Goal: Task Accomplishment & Management: Use online tool/utility

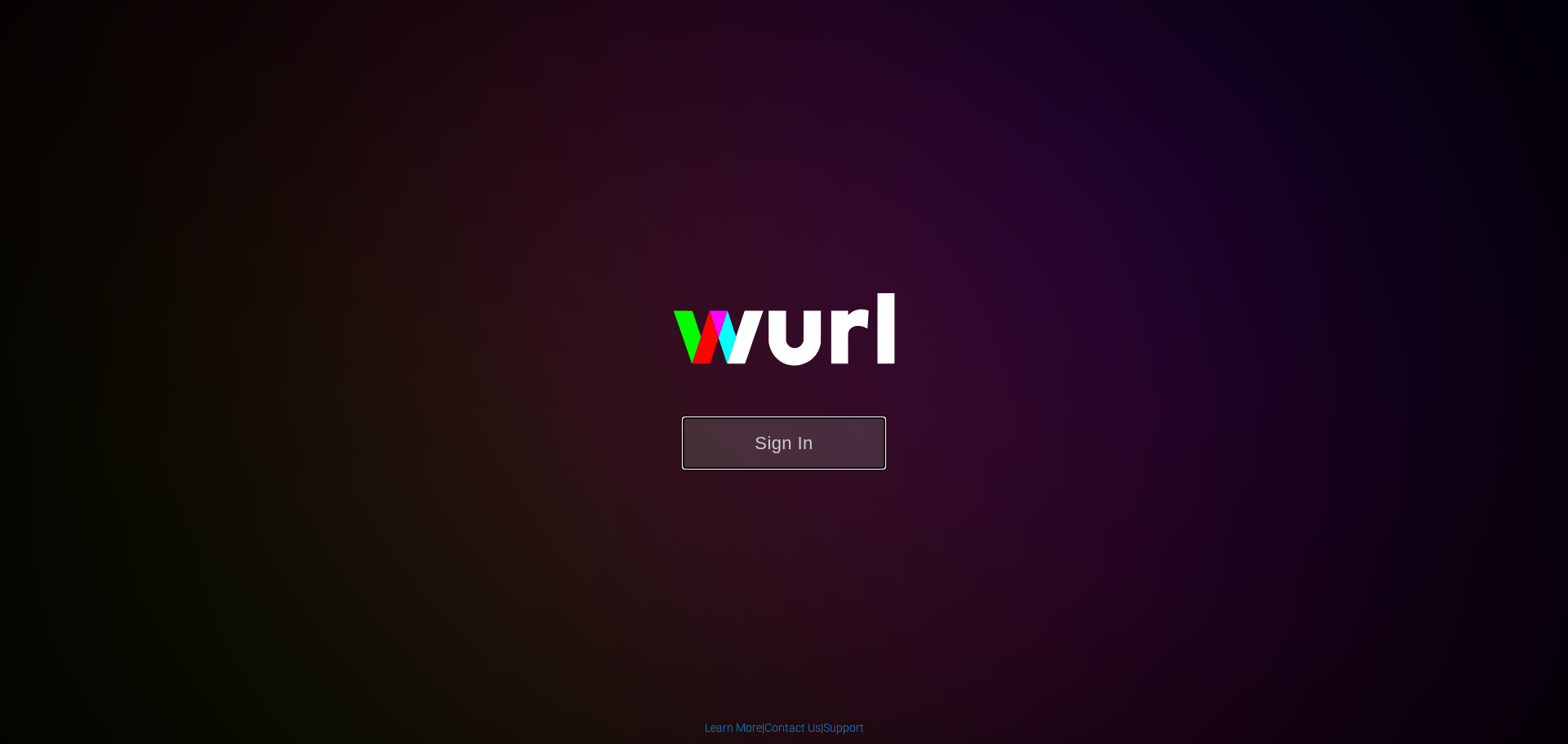
click at [797, 438] on button "Sign In" at bounding box center [784, 443] width 204 height 53
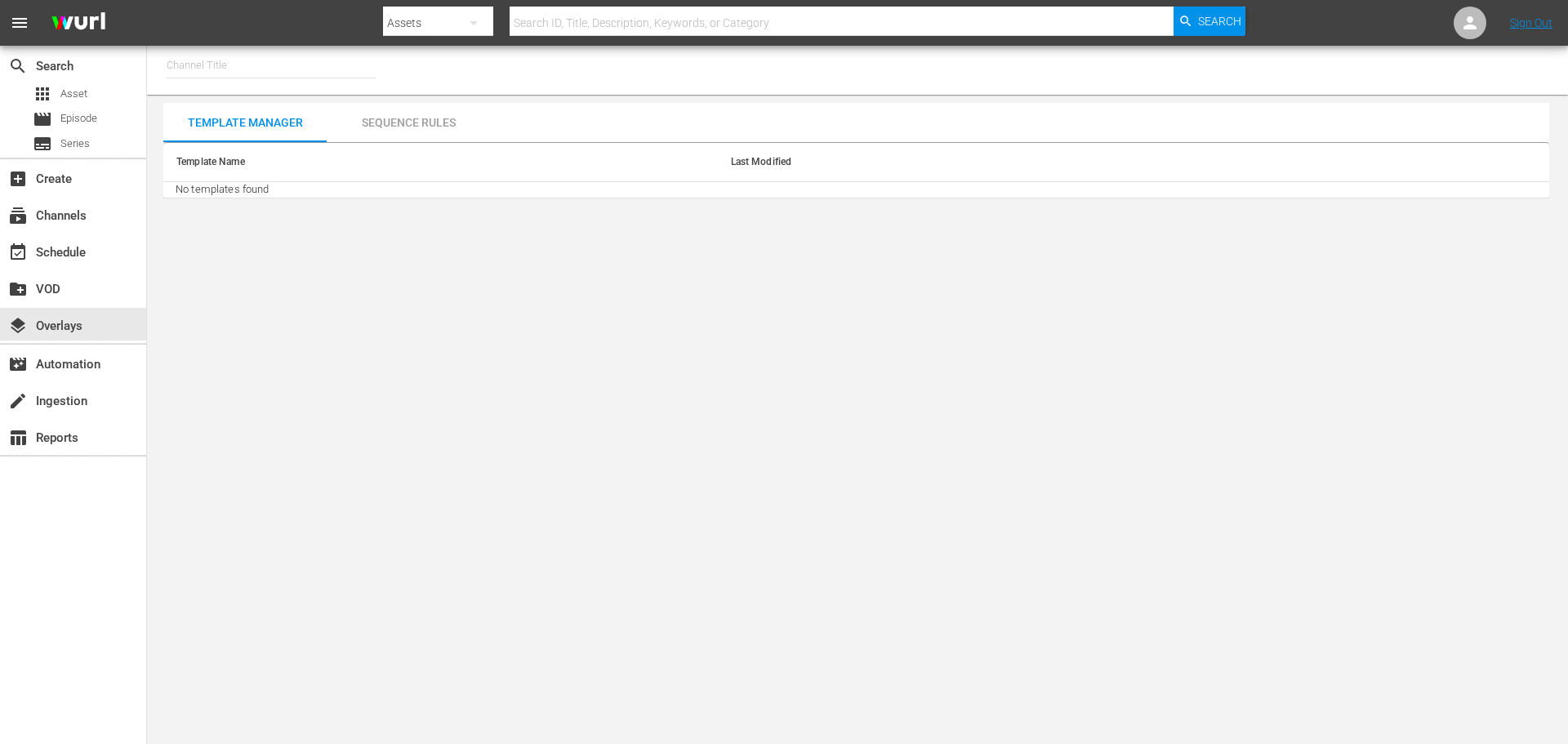
click at [227, 64] on input "text" at bounding box center [271, 64] width 209 height 39
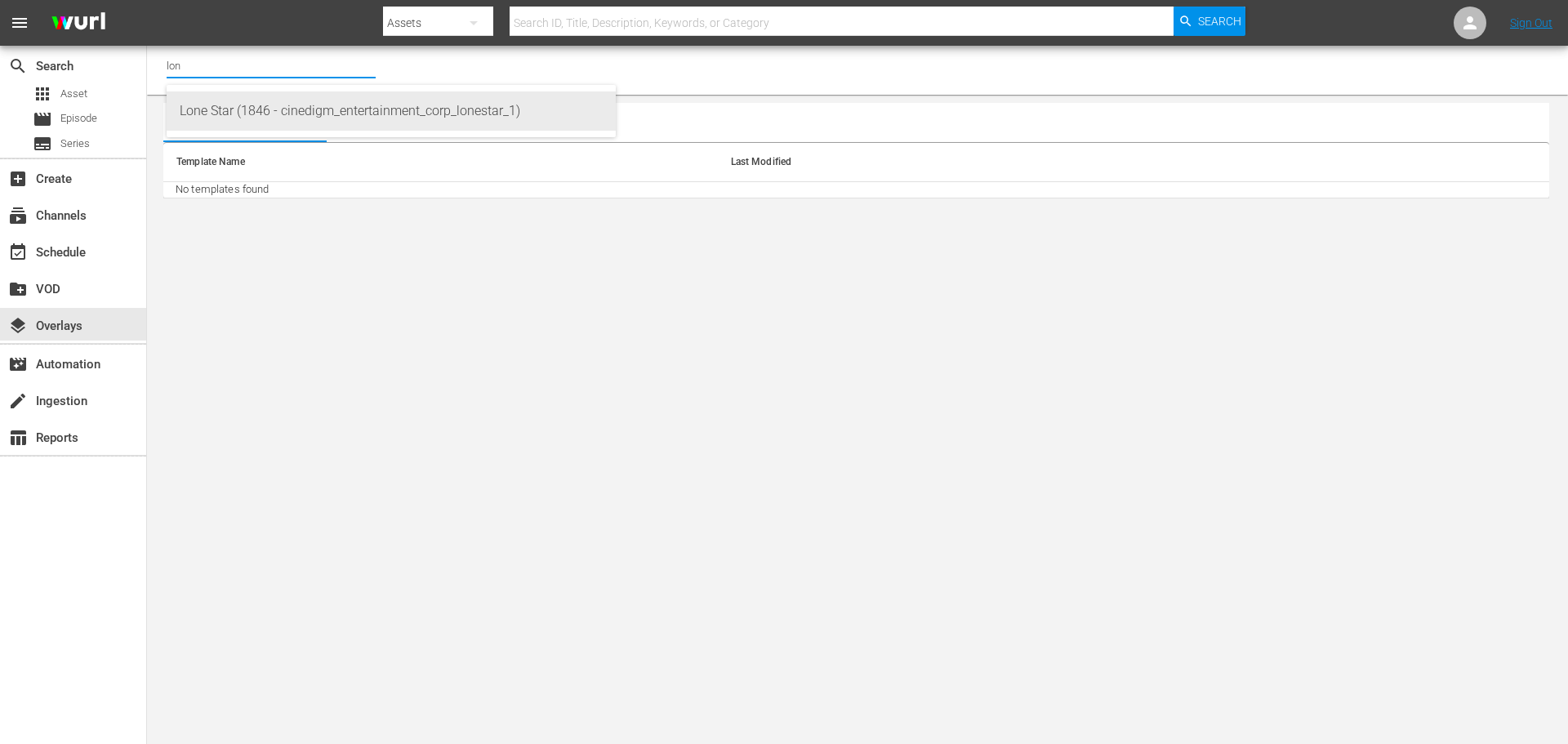
click at [216, 107] on div "Lone Star (1846 - cinedigm_entertainment_corp_lonestar_1)" at bounding box center [391, 111] width 423 height 39
type input "Lone Star (1846 - cinedigm_entertainment_corp_lonestar_1)"
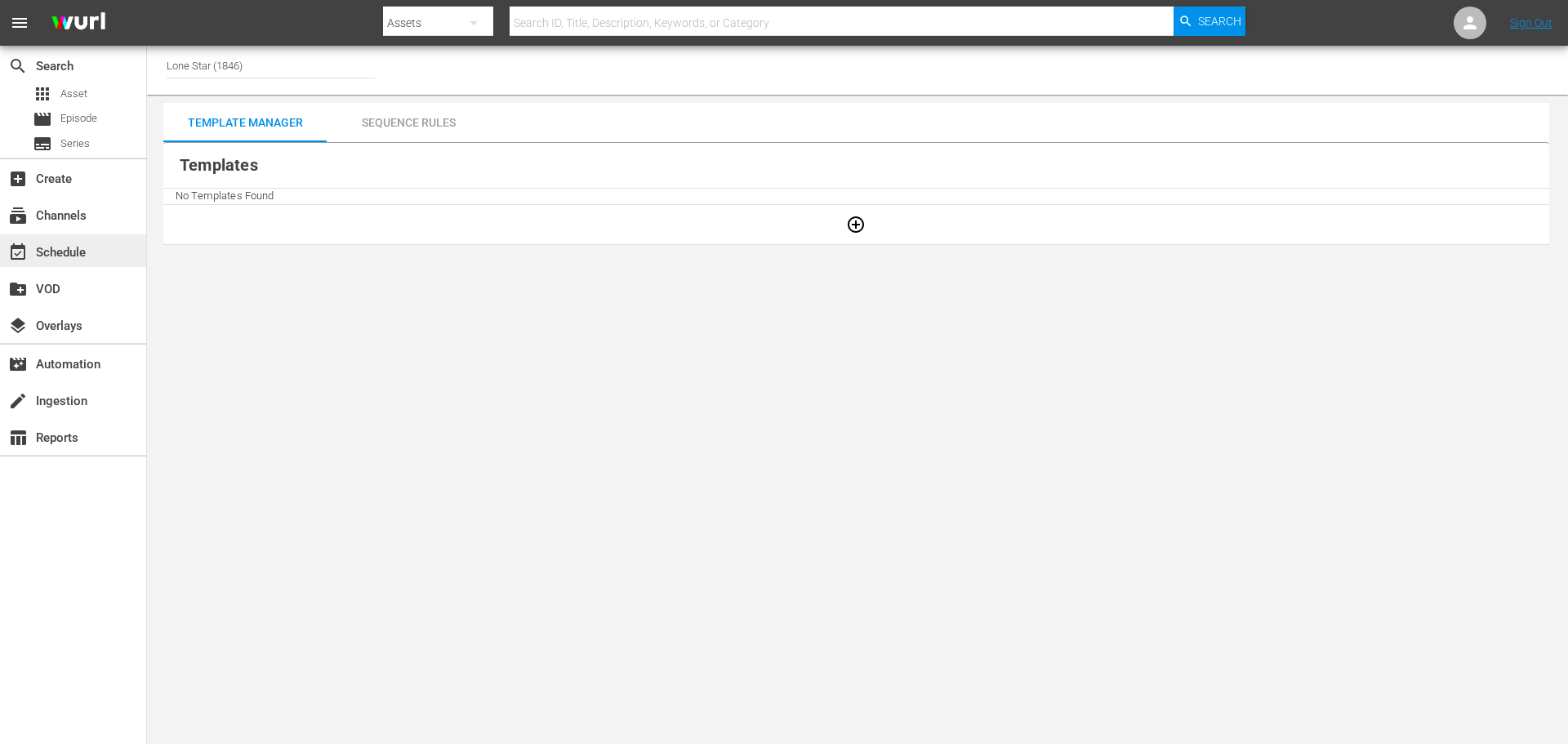
click at [45, 258] on div "event_available Schedule" at bounding box center [45, 250] width 92 height 15
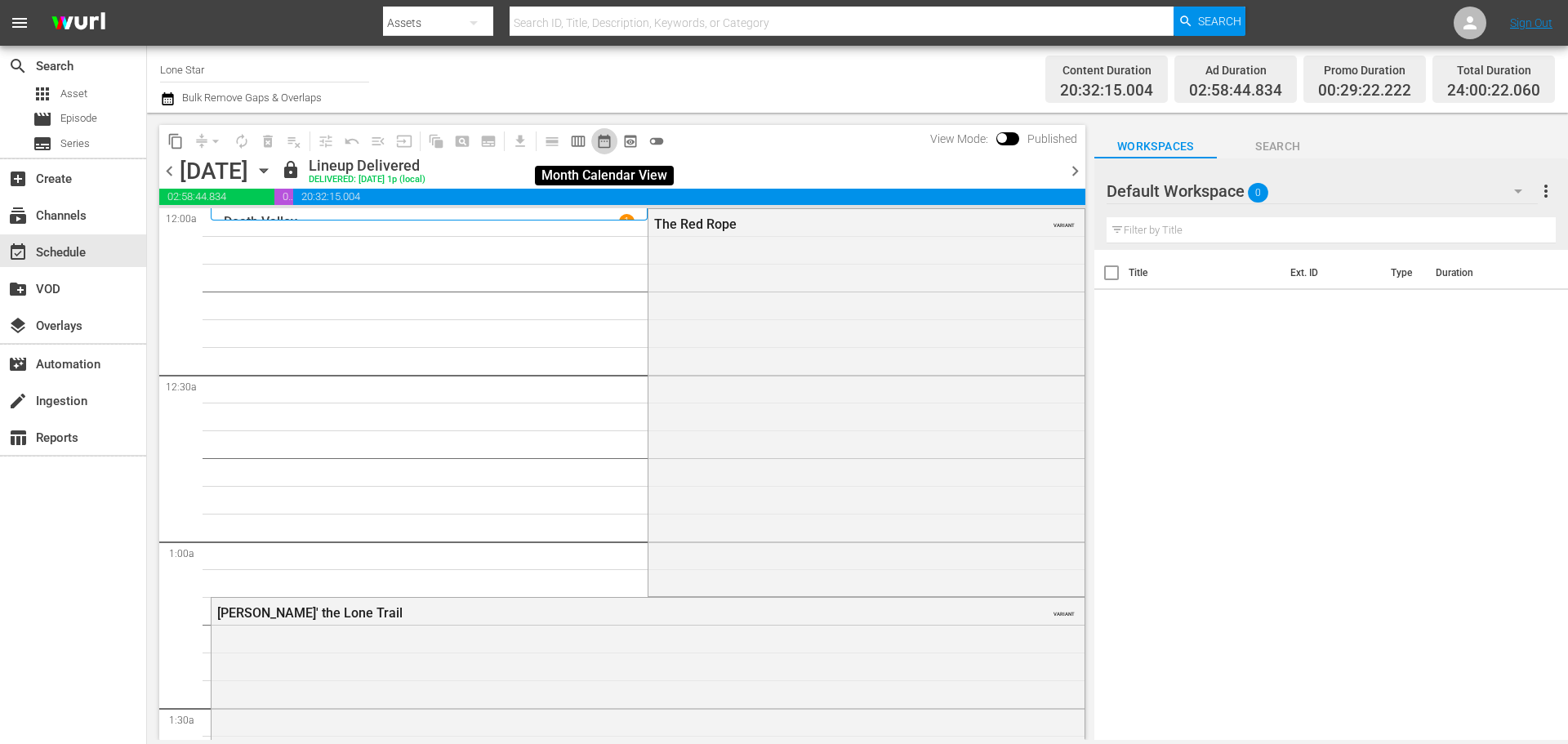
click at [599, 137] on span "date_range_outlined" at bounding box center [604, 141] width 17 height 17
